Goal: Information Seeking & Learning: Learn about a topic

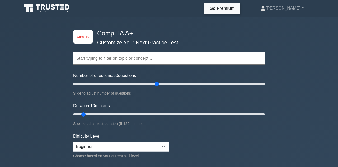
type input "90"
click at [185, 56] on input "text" at bounding box center [168, 58] width 191 height 13
click at [187, 37] on div "Topics Hardware Operating Systems Networking Security Troubleshooting Mobile De…" at bounding box center [168, 51] width 191 height 30
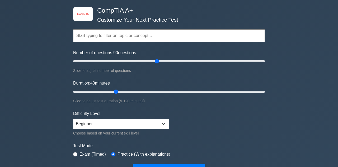
type input "30"
click at [110, 67] on div "Slide to adjust number of questions" at bounding box center [168, 70] width 191 height 6
type input "50"
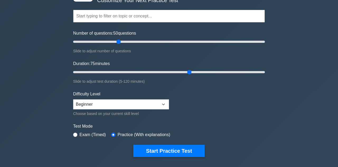
scroll to position [42, 0]
type input "30"
click at [162, 148] on button "Start Practice Test" at bounding box center [168, 151] width 71 height 12
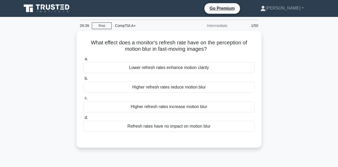
scroll to position [1, 0]
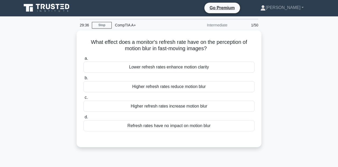
click at [199, 86] on div "Higher refresh rates reduce motion blur" at bounding box center [168, 86] width 171 height 11
click at [83, 80] on input "b. Higher refresh rates reduce motion blur" at bounding box center [83, 77] width 0 height 3
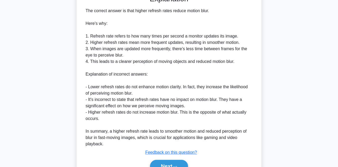
click at [180, 160] on button "Next" at bounding box center [169, 166] width 38 height 13
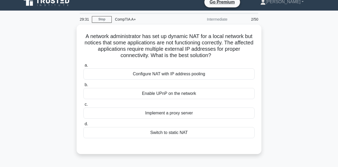
scroll to position [6, 0]
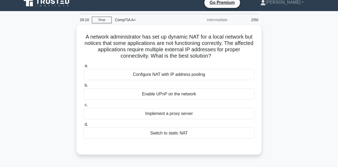
click at [180, 145] on div "a. Configure NAT with IP address pooling b. Enable UPnP on the network c. d." at bounding box center [169, 104] width 172 height 87
click at [224, 73] on div "Configure NAT with IP address pooling" at bounding box center [168, 74] width 171 height 11
click at [83, 68] on input "a. Configure NAT with IP address pooling" at bounding box center [83, 65] width 0 height 3
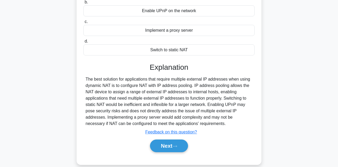
scroll to position [89, 0]
click at [180, 142] on button "Next" at bounding box center [169, 145] width 38 height 13
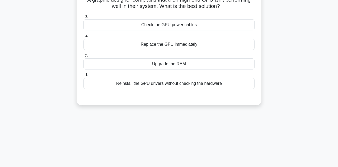
scroll to position [0, 0]
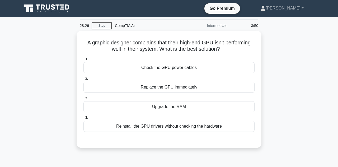
click at [294, 88] on div "A graphic designer complains that their high-end GPU isn't performing well in t…" at bounding box center [168, 92] width 301 height 123
click at [231, 64] on div "Check the GPU power cables" at bounding box center [168, 67] width 171 height 11
click at [83, 61] on input "a. Check the GPU power cables" at bounding box center [83, 58] width 0 height 3
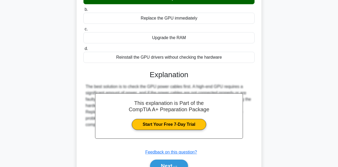
scroll to position [70, 0]
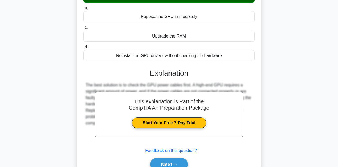
click at [178, 164] on button "Next" at bounding box center [169, 164] width 38 height 13
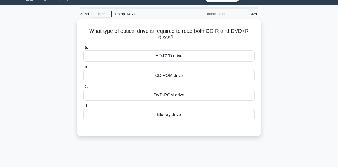
scroll to position [0, 0]
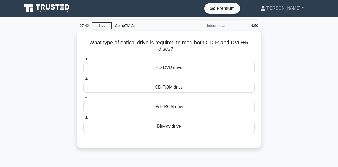
click at [221, 103] on div "DVD-ROM drive" at bounding box center [168, 106] width 171 height 11
click at [83, 100] on input "c. DVD-ROM drive" at bounding box center [83, 97] width 0 height 3
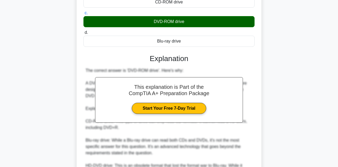
scroll to position [119, 0]
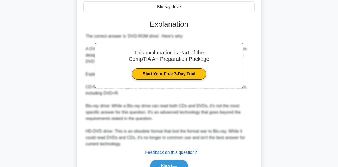
click at [175, 166] on button "Next" at bounding box center [169, 166] width 38 height 13
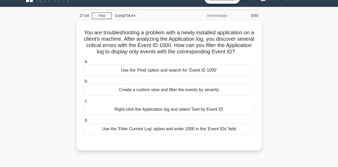
scroll to position [7, 0]
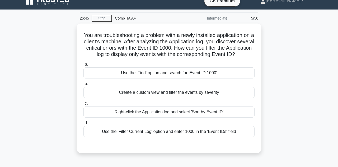
click at [241, 137] on div "Use the 'Filter Current Log' option and enter 1000 in the 'Event IDs' field" at bounding box center [168, 131] width 171 height 11
click at [83, 124] on input "d. Use the 'Filter Current Log' option and enter 1000 in the 'Event IDs' field" at bounding box center [83, 122] width 0 height 3
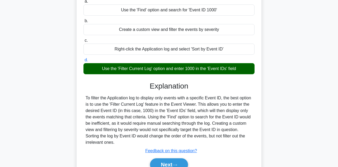
scroll to position [70, 0]
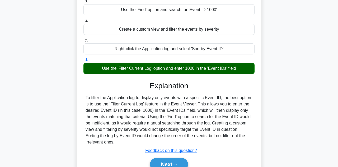
click at [177, 166] on icon at bounding box center [174, 164] width 5 height 3
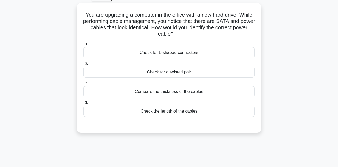
scroll to position [30, 0]
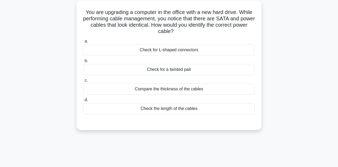
click at [223, 45] on div "Check for L-shaped connectors" at bounding box center [168, 49] width 171 height 11
click at [83, 43] on input "a. Check for L-shaped connectors" at bounding box center [83, 41] width 0 height 3
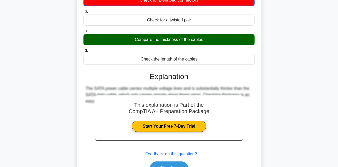
scroll to position [93, 0]
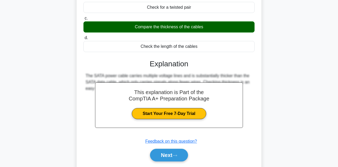
click at [177, 154] on icon at bounding box center [174, 155] width 5 height 3
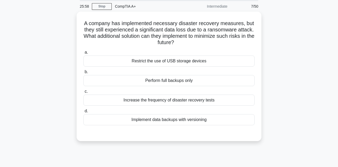
scroll to position [0, 0]
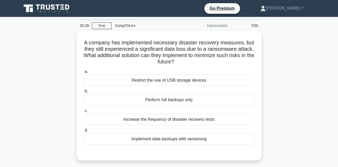
click at [227, 140] on div "Implement data backups with versioning" at bounding box center [168, 138] width 171 height 11
click at [83, 132] on input "d. Implement data backups with versioning" at bounding box center [83, 129] width 0 height 3
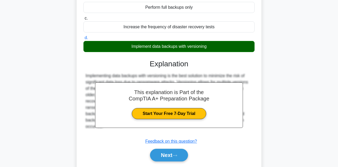
scroll to position [93, 0]
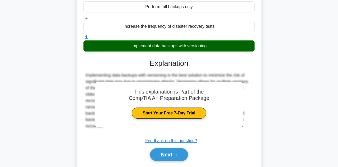
click at [174, 152] on button "Next" at bounding box center [169, 154] width 38 height 13
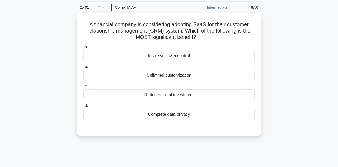
scroll to position [19, 0]
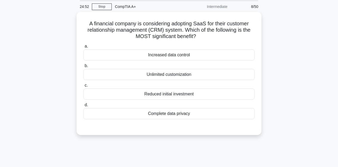
click at [214, 51] on div "Increased data control" at bounding box center [168, 54] width 171 height 11
click at [83, 48] on input "a. Increased data control" at bounding box center [83, 46] width 0 height 3
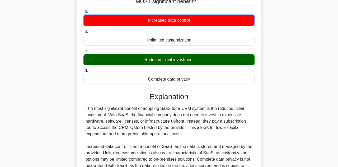
scroll to position [93, 0]
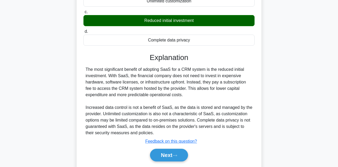
click at [179, 156] on button "Next" at bounding box center [169, 154] width 38 height 13
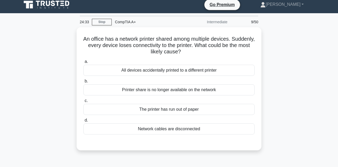
scroll to position [4, 0]
click at [219, 129] on div "Network cables are disconnected" at bounding box center [168, 128] width 171 height 11
click at [83, 122] on input "d. Network cables are disconnected" at bounding box center [83, 119] width 0 height 3
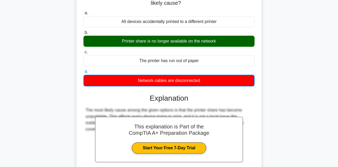
scroll to position [52, 0]
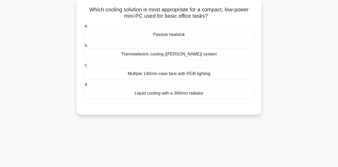
scroll to position [0, 0]
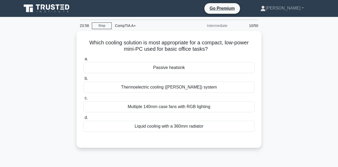
click at [226, 127] on div "Liquid cooling with a 360mm radiator" at bounding box center [168, 126] width 171 height 11
click at [83, 119] on input "d. Liquid cooling with a 360mm radiator" at bounding box center [83, 117] width 0 height 3
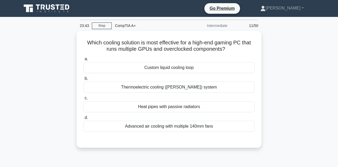
click at [221, 64] on div "Custom liquid cooling loop" at bounding box center [168, 67] width 171 height 11
click at [83, 61] on input "a. Custom liquid cooling loop" at bounding box center [83, 58] width 0 height 3
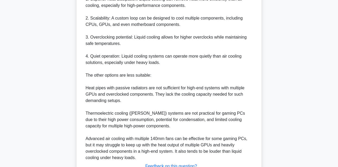
scroll to position [189, 0]
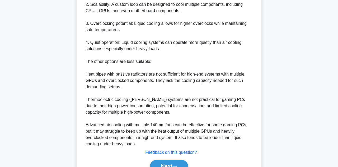
click at [176, 165] on icon at bounding box center [174, 166] width 5 height 3
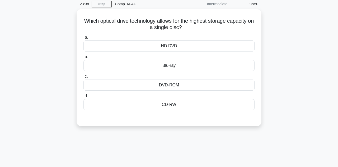
scroll to position [0, 0]
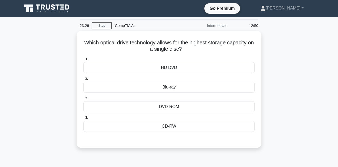
click at [219, 103] on div "DVD-ROM" at bounding box center [168, 106] width 171 height 11
click at [83, 100] on input "c. DVD-ROM" at bounding box center [83, 97] width 0 height 3
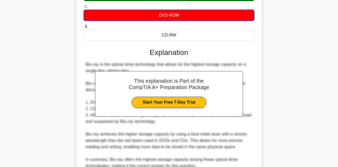
scroll to position [114, 0]
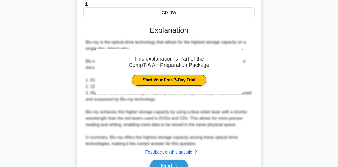
click at [176, 165] on icon at bounding box center [174, 166] width 5 height 3
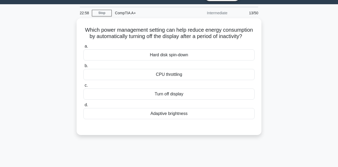
scroll to position [13, 0]
click at [229, 72] on div "CPU throttling" at bounding box center [168, 74] width 171 height 11
click at [83, 68] on input "b. CPU throttling" at bounding box center [83, 65] width 0 height 3
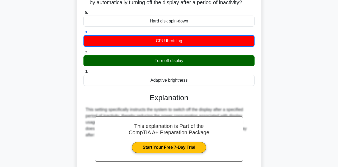
scroll to position [93, 0]
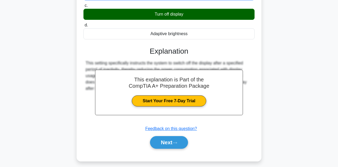
click at [177, 141] on icon at bounding box center [174, 142] width 5 height 3
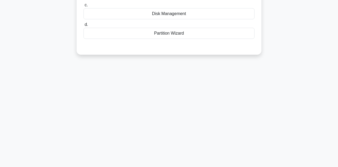
scroll to position [0, 0]
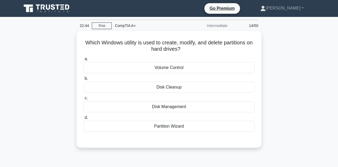
click at [210, 105] on div "Disk Management" at bounding box center [168, 106] width 171 height 11
click at [83, 100] on input "c. Disk Management" at bounding box center [83, 97] width 0 height 3
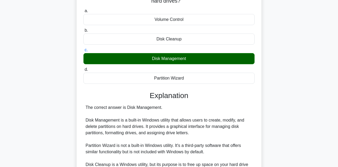
scroll to position [94, 0]
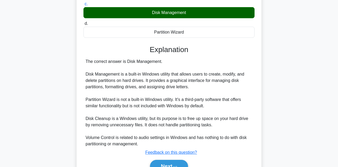
click at [175, 165] on icon at bounding box center [174, 166] width 5 height 3
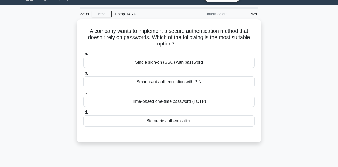
scroll to position [11, 0]
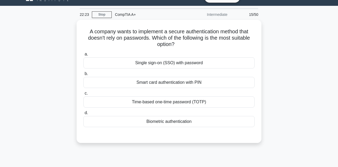
click at [220, 122] on div "Biometric authentication" at bounding box center [168, 121] width 171 height 11
click at [83, 114] on input "d. Biometric authentication" at bounding box center [83, 112] width 0 height 3
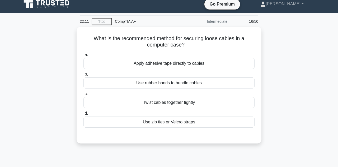
scroll to position [4, 0]
click at [236, 118] on div "Use zip ties or Velcro straps" at bounding box center [168, 121] width 171 height 11
click at [83, 115] on input "d. Use zip ties or Velcro straps" at bounding box center [83, 113] width 0 height 3
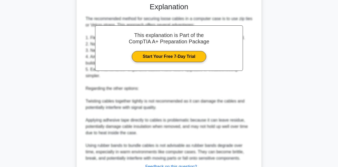
scroll to position [151, 0]
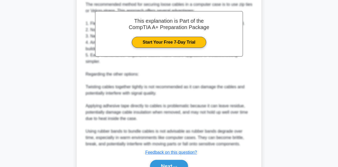
click at [181, 166] on button "Next" at bounding box center [169, 166] width 38 height 13
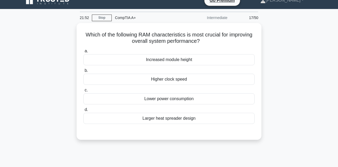
scroll to position [0, 0]
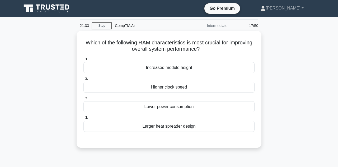
click at [231, 86] on div "Higher clock speed" at bounding box center [168, 86] width 171 height 11
click at [83, 80] on input "b. Higher clock speed" at bounding box center [83, 78] width 0 height 3
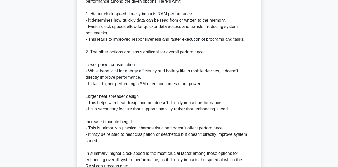
scroll to position [160, 0]
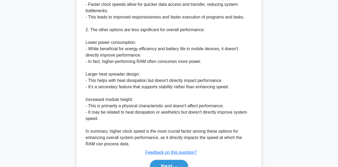
click at [180, 166] on button "Next" at bounding box center [169, 166] width 38 height 13
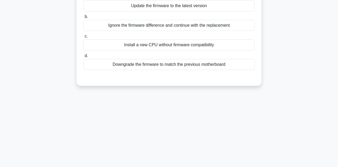
scroll to position [0, 0]
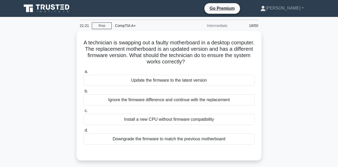
click at [257, 70] on div "a. Update the firmware to the latest version" at bounding box center [168, 76] width 177 height 17
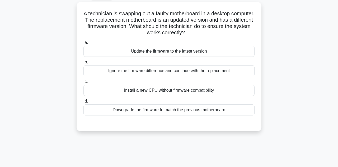
scroll to position [29, 0]
click at [237, 109] on div "Downgrade the firmware to match the previous motherboard" at bounding box center [168, 109] width 171 height 11
click at [83, 103] on input "d. Downgrade the firmware to match the previous motherboard" at bounding box center [83, 100] width 0 height 3
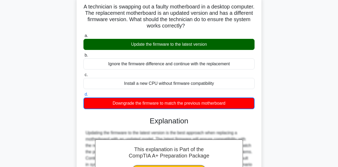
scroll to position [93, 0]
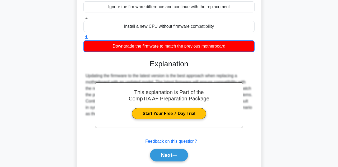
click at [184, 153] on button "Next" at bounding box center [169, 154] width 38 height 13
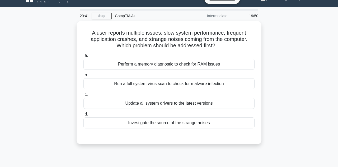
scroll to position [0, 0]
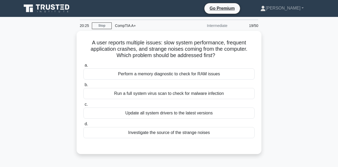
click at [237, 72] on div "Perform a memory diagnostic to check for RAM issues" at bounding box center [168, 73] width 171 height 11
click at [83, 67] on input "a. Perform a memory diagnostic to check for RAM issues" at bounding box center [83, 65] width 0 height 3
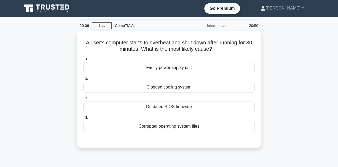
click at [230, 68] on div "Faulty power supply unit" at bounding box center [168, 67] width 171 height 11
click at [83, 61] on input "a. Faulty power supply unit" at bounding box center [83, 58] width 0 height 3
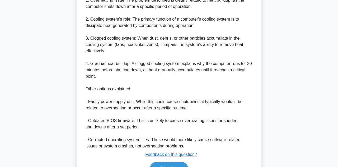
scroll to position [177, 0]
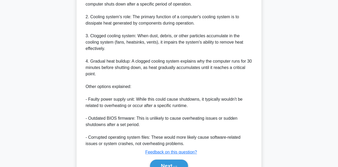
click at [186, 165] on button "Next" at bounding box center [169, 165] width 38 height 13
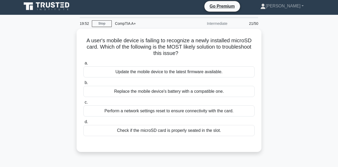
scroll to position [0, 0]
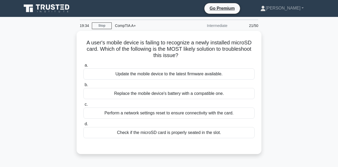
click at [235, 127] on div "Check if the microSD card is properly seated in the slot." at bounding box center [168, 132] width 171 height 11
click at [83, 126] on input "d. Check if the microSD card is properly seated in the slot." at bounding box center [83, 123] width 0 height 3
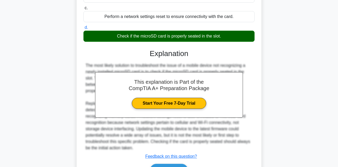
click at [180, 166] on button "Next" at bounding box center [169, 170] width 38 height 13
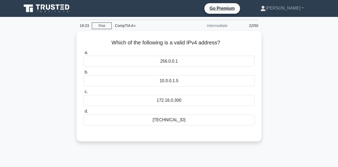
click at [221, 98] on div "172.16.0.300" at bounding box center [168, 100] width 171 height 11
click at [83, 93] on input "c. 172.16.0.300" at bounding box center [83, 91] width 0 height 3
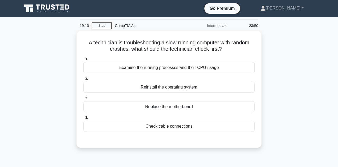
click at [204, 111] on div "Replace the motherboard" at bounding box center [168, 106] width 171 height 11
click at [83, 100] on input "c. Replace the motherboard" at bounding box center [83, 97] width 0 height 3
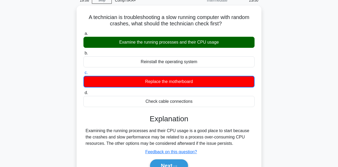
scroll to position [30, 0]
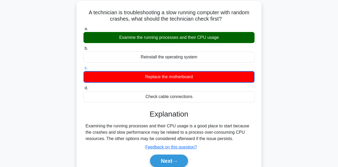
click at [188, 157] on button "Next" at bounding box center [169, 160] width 38 height 13
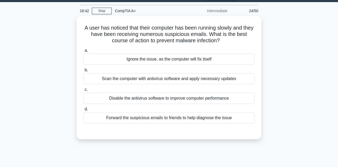
scroll to position [11, 0]
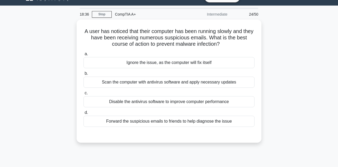
click at [239, 79] on div "Scan the computer with antivirus software and apply necessary updates" at bounding box center [168, 81] width 171 height 11
click at [83, 75] on input "b. Scan the computer with antivirus software and apply necessary updates" at bounding box center [83, 73] width 0 height 3
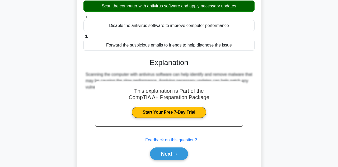
scroll to position [93, 0]
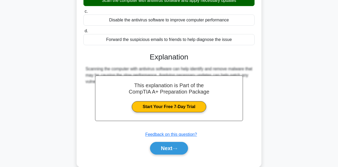
click at [179, 150] on button "Next" at bounding box center [169, 148] width 38 height 13
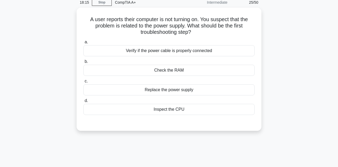
scroll to position [25, 0]
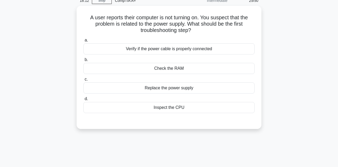
click at [231, 47] on div "Verify if the power cable is properly connected" at bounding box center [168, 48] width 171 height 11
click at [83, 42] on input "a. Verify if the power cable is properly connected" at bounding box center [83, 40] width 0 height 3
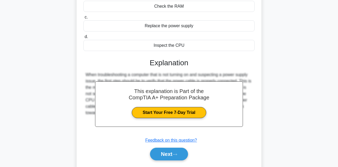
scroll to position [88, 0]
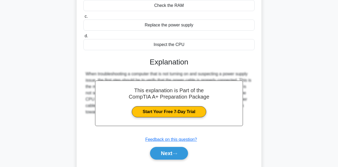
click at [184, 150] on button "Next" at bounding box center [169, 153] width 38 height 13
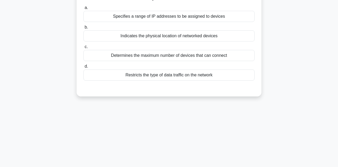
scroll to position [0, 0]
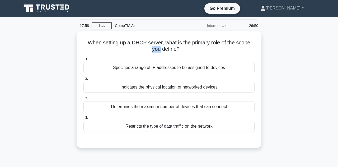
click at [276, 83] on div "When setting up a DHCP server, what is the primary role of the scope you define…" at bounding box center [168, 92] width 301 height 123
click at [273, 50] on div "When setting up a DHCP server, what is the primary role of the scope you define…" at bounding box center [168, 92] width 301 height 123
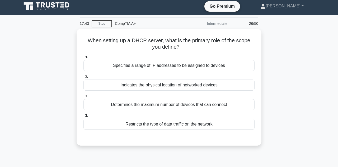
click at [225, 68] on div "Specifies a range of IP addresses to be assigned to devices" at bounding box center [168, 65] width 171 height 11
click at [83, 59] on input "a. Specifies a range of IP addresses to be assigned to devices" at bounding box center [83, 56] width 0 height 3
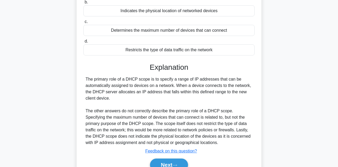
scroll to position [78, 0]
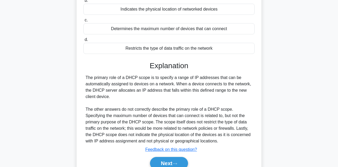
click at [180, 161] on button "Next" at bounding box center [169, 163] width 38 height 13
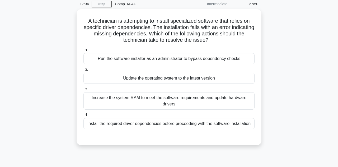
scroll to position [0, 0]
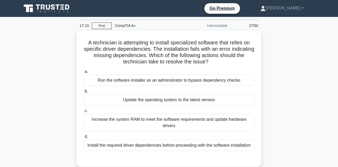
click at [238, 81] on div "Run the software installer as an administrator to bypass dependency checks" at bounding box center [168, 80] width 171 height 11
click at [83, 73] on input "a. Run the software installer as an administrator to bypass dependency checks" at bounding box center [83, 71] width 0 height 3
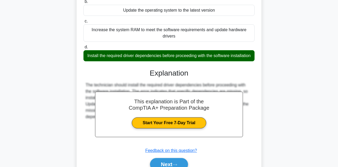
scroll to position [93, 0]
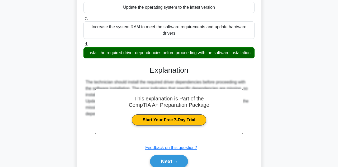
click at [179, 163] on button "Next" at bounding box center [169, 161] width 38 height 13
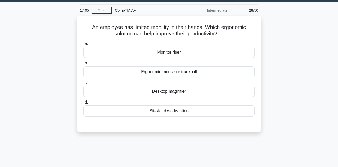
scroll to position [14, 0]
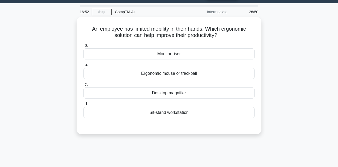
click at [225, 75] on div "Ergonomic mouse or trackball" at bounding box center [168, 73] width 171 height 11
click at [83, 66] on input "b. Ergonomic mouse or trackball" at bounding box center [83, 64] width 0 height 3
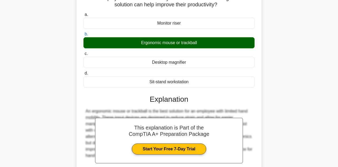
scroll to position [93, 0]
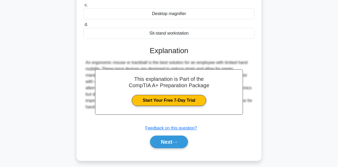
click at [183, 140] on button "Next" at bounding box center [169, 141] width 38 height 13
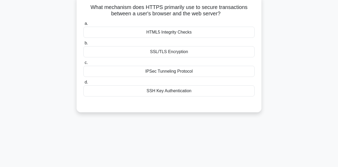
scroll to position [0, 0]
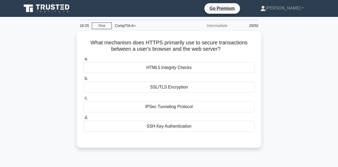
click at [243, 118] on label "d. SSH Key Authentication" at bounding box center [168, 122] width 171 height 17
click at [83, 118] on input "d. SSH Key Authentication" at bounding box center [83, 117] width 0 height 3
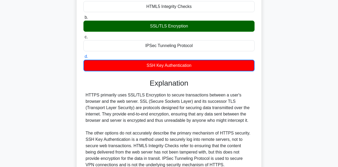
scroll to position [62, 0]
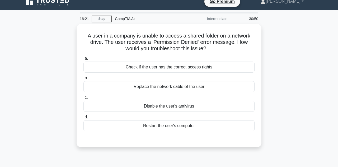
scroll to position [0, 0]
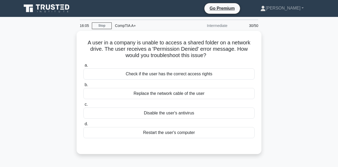
click at [242, 69] on div "Check if the user has the correct access rights" at bounding box center [168, 73] width 171 height 11
click at [83, 67] on input "a. Check if the user has the correct access rights" at bounding box center [83, 65] width 0 height 3
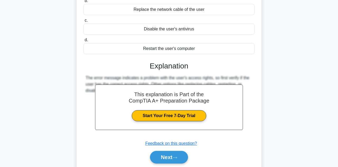
scroll to position [84, 0]
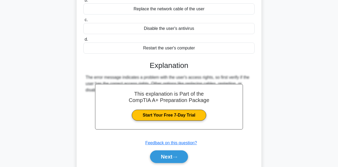
click at [176, 159] on button "Next" at bounding box center [169, 156] width 38 height 13
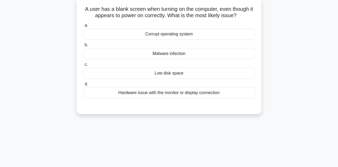
scroll to position [34, 0]
click at [232, 73] on div "Low disk space" at bounding box center [168, 72] width 171 height 11
click at [83, 66] on input "c. Low disk space" at bounding box center [83, 64] width 0 height 3
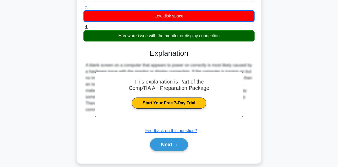
scroll to position [93, 0]
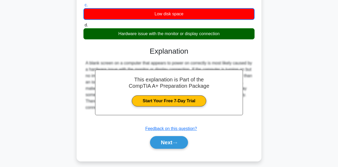
click at [178, 146] on button "Next" at bounding box center [169, 142] width 38 height 13
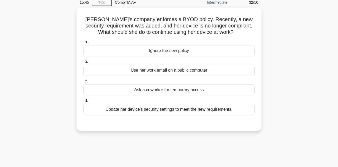
scroll to position [22, 0]
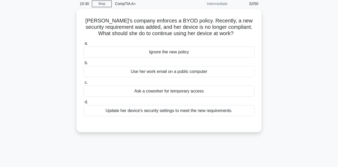
click at [232, 108] on div "Update her device's security settings to meet the new requirements." at bounding box center [168, 110] width 171 height 11
click at [83, 104] on input "d. Update her device's security settings to meet the new requirements." at bounding box center [83, 101] width 0 height 3
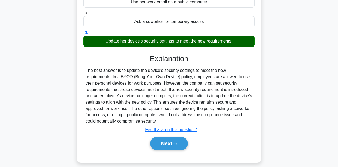
scroll to position [93, 0]
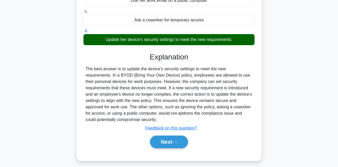
click at [183, 142] on button "Next" at bounding box center [169, 141] width 38 height 13
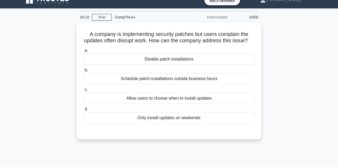
scroll to position [8, 0]
click at [235, 79] on div "Schedule patch installations outside business hours" at bounding box center [168, 78] width 171 height 11
click at [83, 72] on input "b. Schedule patch installations outside business hours" at bounding box center [83, 69] width 0 height 3
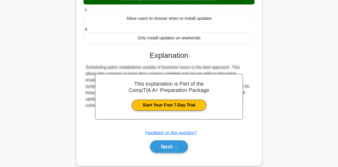
scroll to position [93, 0]
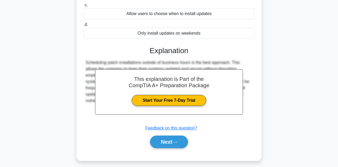
click at [180, 148] on button "Next" at bounding box center [169, 141] width 38 height 13
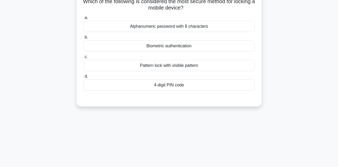
scroll to position [0, 0]
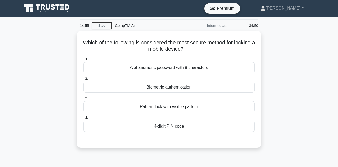
click at [231, 66] on div "Alphanumeric password with 8 characters" at bounding box center [168, 67] width 171 height 11
click at [83, 61] on input "a. Alphanumeric password with 8 characters" at bounding box center [83, 58] width 0 height 3
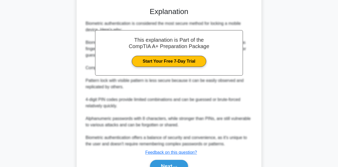
click at [180, 166] on button "Next" at bounding box center [169, 166] width 38 height 13
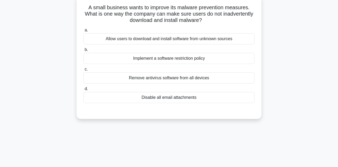
scroll to position [35, 0]
click at [232, 57] on div "Implement a software restriction policy" at bounding box center [168, 57] width 171 height 11
click at [83, 51] on input "b. Implement a software restriction policy" at bounding box center [83, 49] width 0 height 3
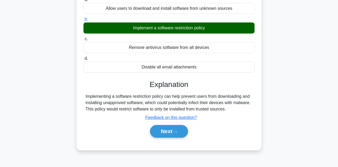
scroll to position [64, 0]
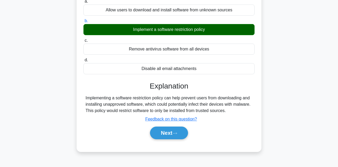
click at [182, 130] on button "Next" at bounding box center [169, 132] width 38 height 13
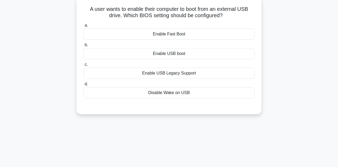
scroll to position [0, 0]
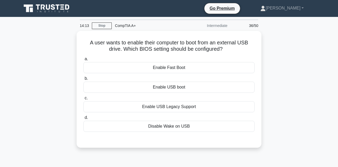
click at [223, 83] on div "Enable USB boot" at bounding box center [168, 86] width 171 height 11
click at [83, 80] on input "b. Enable USB boot" at bounding box center [83, 78] width 0 height 3
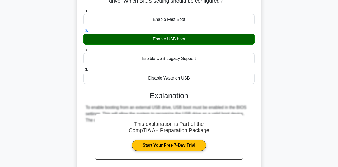
scroll to position [49, 0]
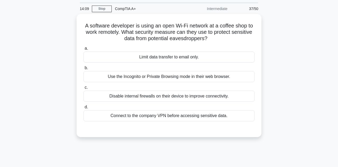
scroll to position [0, 0]
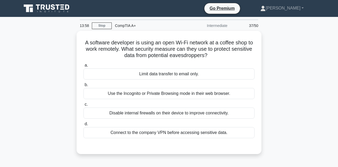
click at [235, 89] on div "Use the Incognito or Private Browsing mode in their web browser." at bounding box center [168, 93] width 171 height 11
click at [83, 87] on input "b. Use the Incognito or Private Browsing mode in their web browser." at bounding box center [83, 84] width 0 height 3
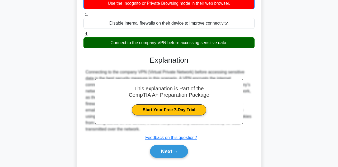
scroll to position [91, 0]
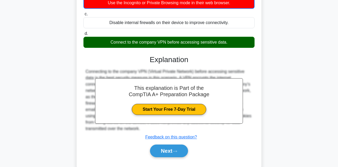
click at [183, 151] on button "Next" at bounding box center [169, 150] width 38 height 13
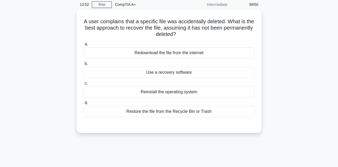
scroll to position [0, 0]
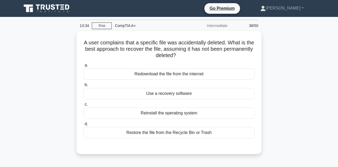
click at [218, 129] on div "Restore the file from the Recycle Bin or Trash" at bounding box center [168, 132] width 171 height 11
click at [83, 126] on input "d. Restore the file from the Recycle Bin or Trash" at bounding box center [83, 123] width 0 height 3
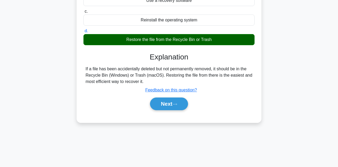
scroll to position [93, 0]
click at [176, 110] on div "a. Redownload the file from the internet b. Use a recovery software c. d." at bounding box center [169, 42] width 172 height 148
click at [182, 102] on button "Next" at bounding box center [169, 103] width 38 height 13
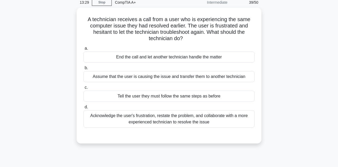
scroll to position [23, 0]
click at [236, 95] on div "Tell the user they must follow the same steps as before" at bounding box center [168, 96] width 171 height 11
click at [83, 89] on input "c. Tell the user they must follow the same steps as before" at bounding box center [83, 87] width 0 height 3
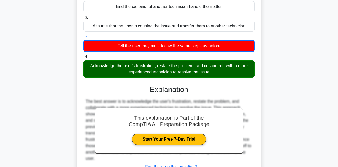
scroll to position [93, 0]
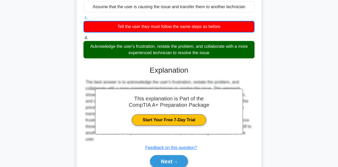
click at [181, 164] on button "Next" at bounding box center [169, 161] width 38 height 13
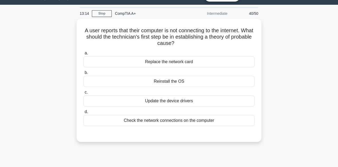
scroll to position [10, 0]
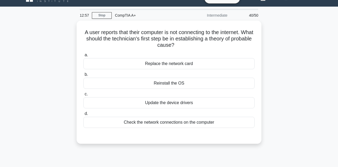
click at [297, 44] on div "A user reports that their computer is not connecting to the internet. What shou…" at bounding box center [168, 85] width 301 height 129
click at [238, 98] on div "Update the device drivers" at bounding box center [168, 102] width 171 height 11
click at [83, 96] on input "c. Update the device drivers" at bounding box center [83, 93] width 0 height 3
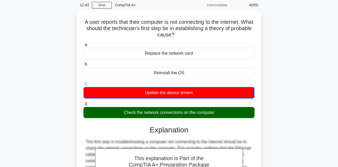
scroll to position [55, 0]
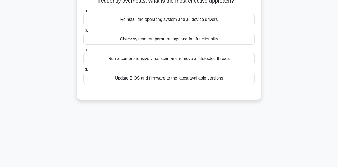
scroll to position [0, 0]
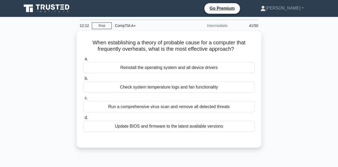
click at [249, 95] on label "c. Run a comprehensive virus scan and remove all detected threats" at bounding box center [168, 103] width 171 height 17
click at [83, 96] on input "c. Run a comprehensive virus scan and remove all detected threats" at bounding box center [83, 97] width 0 height 3
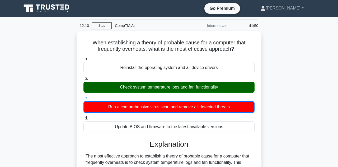
click at [246, 82] on div "Check system temperature logs and fan functionality" at bounding box center [168, 86] width 171 height 11
click at [83, 80] on input "b. Check system temperature logs and fan functionality" at bounding box center [83, 78] width 0 height 3
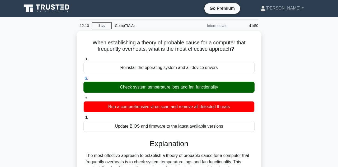
click at [247, 82] on div "Check system temperature logs and fan functionality" at bounding box center [168, 86] width 171 height 11
click at [83, 80] on input "b. Check system temperature logs and fan functionality" at bounding box center [83, 78] width 0 height 3
click at [247, 83] on div "Check system temperature logs and fan functionality" at bounding box center [168, 86] width 171 height 11
click at [83, 80] on input "b. Check system temperature logs and fan functionality" at bounding box center [83, 78] width 0 height 3
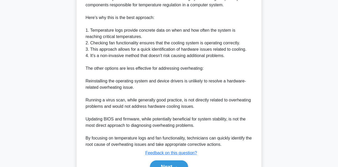
scroll to position [170, 0]
click at [179, 162] on button "Next" at bounding box center [169, 166] width 38 height 13
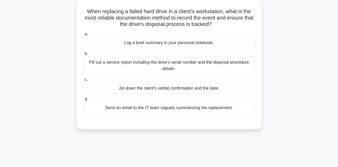
scroll to position [35, 0]
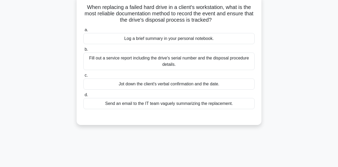
click at [258, 78] on div "When replacing a failed hard drive in a client's workstation, what is the most …" at bounding box center [169, 60] width 180 height 125
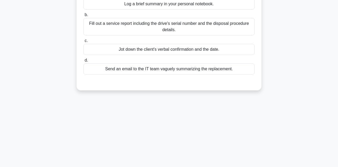
scroll to position [93, 0]
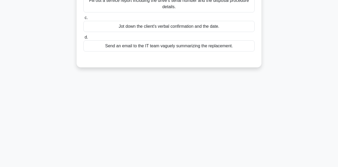
click at [229, 34] on label "d. Send an email to the IT team vaguely summarizing the replacement." at bounding box center [168, 42] width 171 height 17
click at [83, 36] on input "d. Send an email to the IT team vaguely summarizing the replacement." at bounding box center [83, 37] width 0 height 3
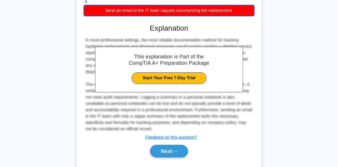
scroll to position [134, 0]
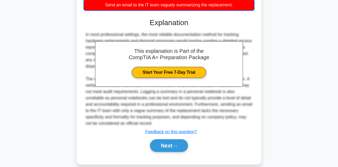
click at [185, 145] on button "Next" at bounding box center [169, 145] width 38 height 13
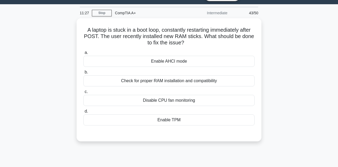
scroll to position [0, 0]
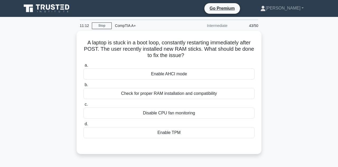
click at [235, 123] on label "d. Enable TPM" at bounding box center [168, 129] width 171 height 17
click at [83, 123] on input "d. Enable TPM" at bounding box center [83, 123] width 0 height 3
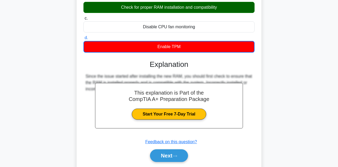
scroll to position [87, 0]
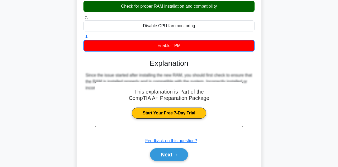
click at [179, 151] on button "Next" at bounding box center [169, 154] width 38 height 13
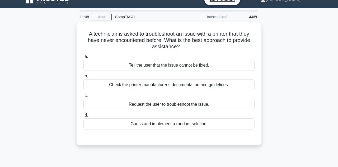
scroll to position [7, 0]
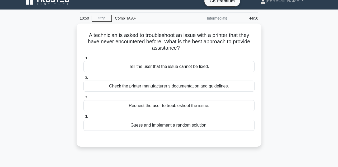
click at [12, 56] on main "10:50 Stop CompTIA A+ Intermediate 44/50 A technician is asked to troubleshoot …" at bounding box center [169, 143] width 338 height 268
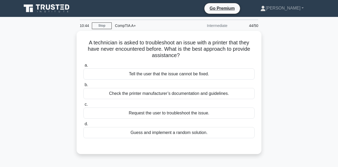
scroll to position [2, 0]
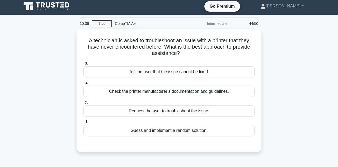
click at [235, 86] on div "Check the printer manufacturer’s documentation and guidelines." at bounding box center [168, 91] width 171 height 11
click at [83, 84] on input "b. Check the printer manufacturer’s documentation and guidelines." at bounding box center [83, 82] width 0 height 3
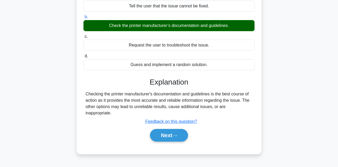
scroll to position [68, 0]
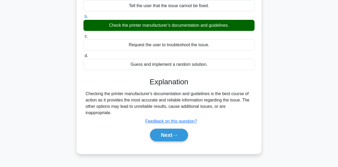
click at [181, 128] on button "Next" at bounding box center [169, 134] width 38 height 13
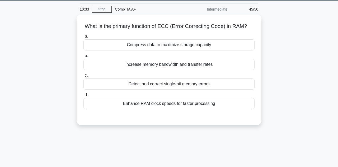
scroll to position [0, 0]
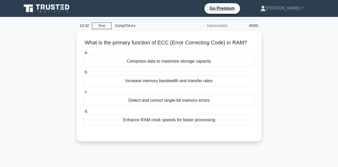
click at [38, 101] on div "What is the primary function of ECC (Error Correcting Code) in RAM? .spinner_0X…" at bounding box center [168, 89] width 301 height 117
click at [239, 84] on div "Increase memory bandwidth and transfer rates" at bounding box center [168, 80] width 171 height 11
click at [83, 74] on input "b. Increase memory bandwidth and transfer rates" at bounding box center [83, 71] width 0 height 3
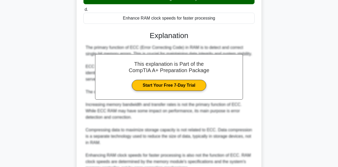
scroll to position [133, 0]
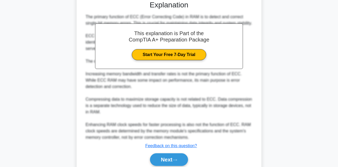
click at [183, 163] on button "Next" at bounding box center [169, 159] width 38 height 13
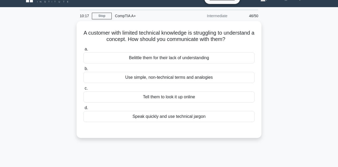
scroll to position [0, 0]
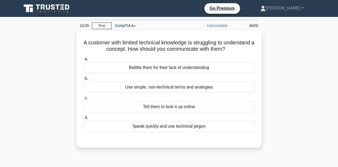
click at [247, 86] on div "Use simple, non-technical terms and analogies" at bounding box center [168, 86] width 171 height 11
click at [83, 80] on input "b. Use simple, non-technical terms and analogies" at bounding box center [83, 78] width 0 height 3
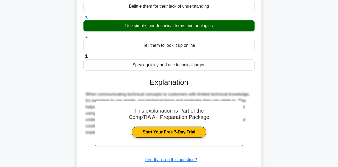
scroll to position [93, 0]
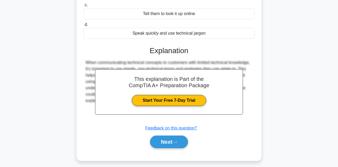
click at [179, 140] on button "Next" at bounding box center [169, 141] width 38 height 13
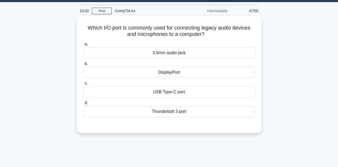
scroll to position [0, 0]
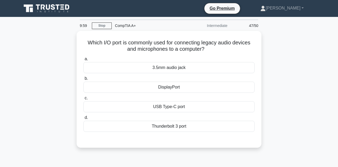
click at [239, 69] on div "3.5mm audio jack" at bounding box center [168, 67] width 171 height 11
click at [83, 61] on input "a. 3.5mm audio jack" at bounding box center [83, 58] width 0 height 3
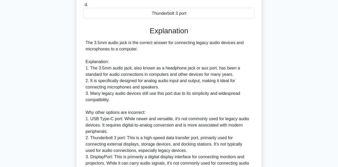
scroll to position [138, 0]
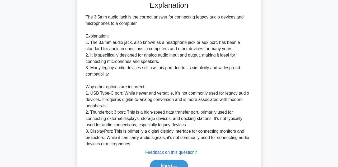
click at [183, 166] on button "Next" at bounding box center [169, 166] width 38 height 13
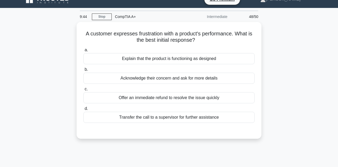
scroll to position [0, 0]
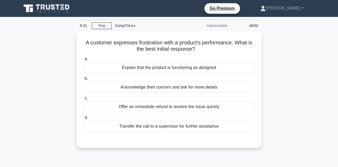
click at [233, 87] on div "Acknowledge their concern and ask for more details" at bounding box center [168, 86] width 171 height 11
click at [83, 80] on input "b. Acknowledge their concern and ask for more details" at bounding box center [83, 78] width 0 height 3
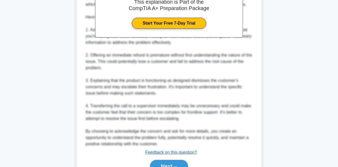
scroll to position [169, 0]
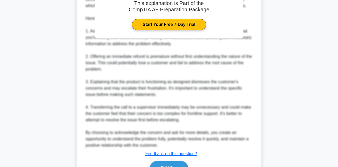
click at [160, 161] on button "Next" at bounding box center [169, 167] width 38 height 13
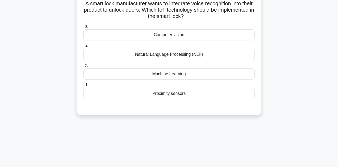
scroll to position [0, 0]
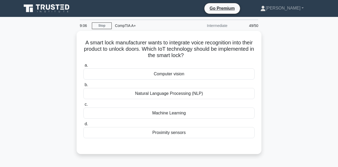
click at [235, 91] on div "Natural Language Processing (NLP)" at bounding box center [168, 93] width 171 height 11
click at [83, 87] on input "b. Natural Language Processing (NLP)" at bounding box center [83, 84] width 0 height 3
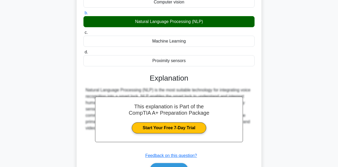
scroll to position [93, 0]
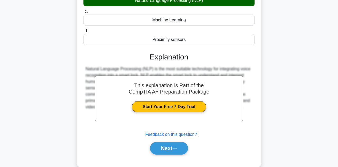
click at [181, 148] on button "Next" at bounding box center [169, 148] width 38 height 13
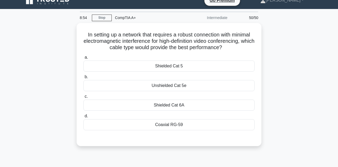
scroll to position [0, 0]
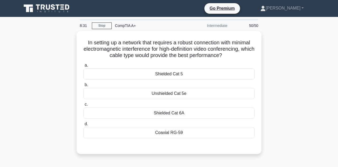
click at [228, 63] on label "a. Shielded Cat 5" at bounding box center [168, 70] width 171 height 17
click at [83, 64] on input "a. Shielded Cat 5" at bounding box center [83, 65] width 0 height 3
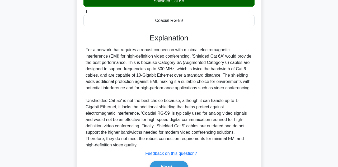
scroll to position [114, 0]
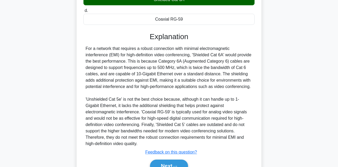
click at [179, 163] on button "Next" at bounding box center [169, 165] width 38 height 13
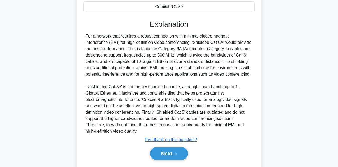
scroll to position [137, 0]
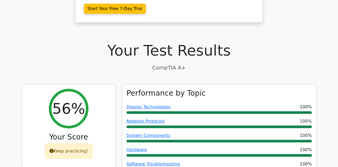
scroll to position [127, 0]
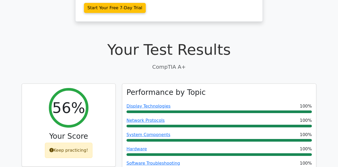
click at [56, 142] on div "Keep practicing!" at bounding box center [69, 149] width 48 height 15
